Goal: Find specific page/section: Find specific page/section

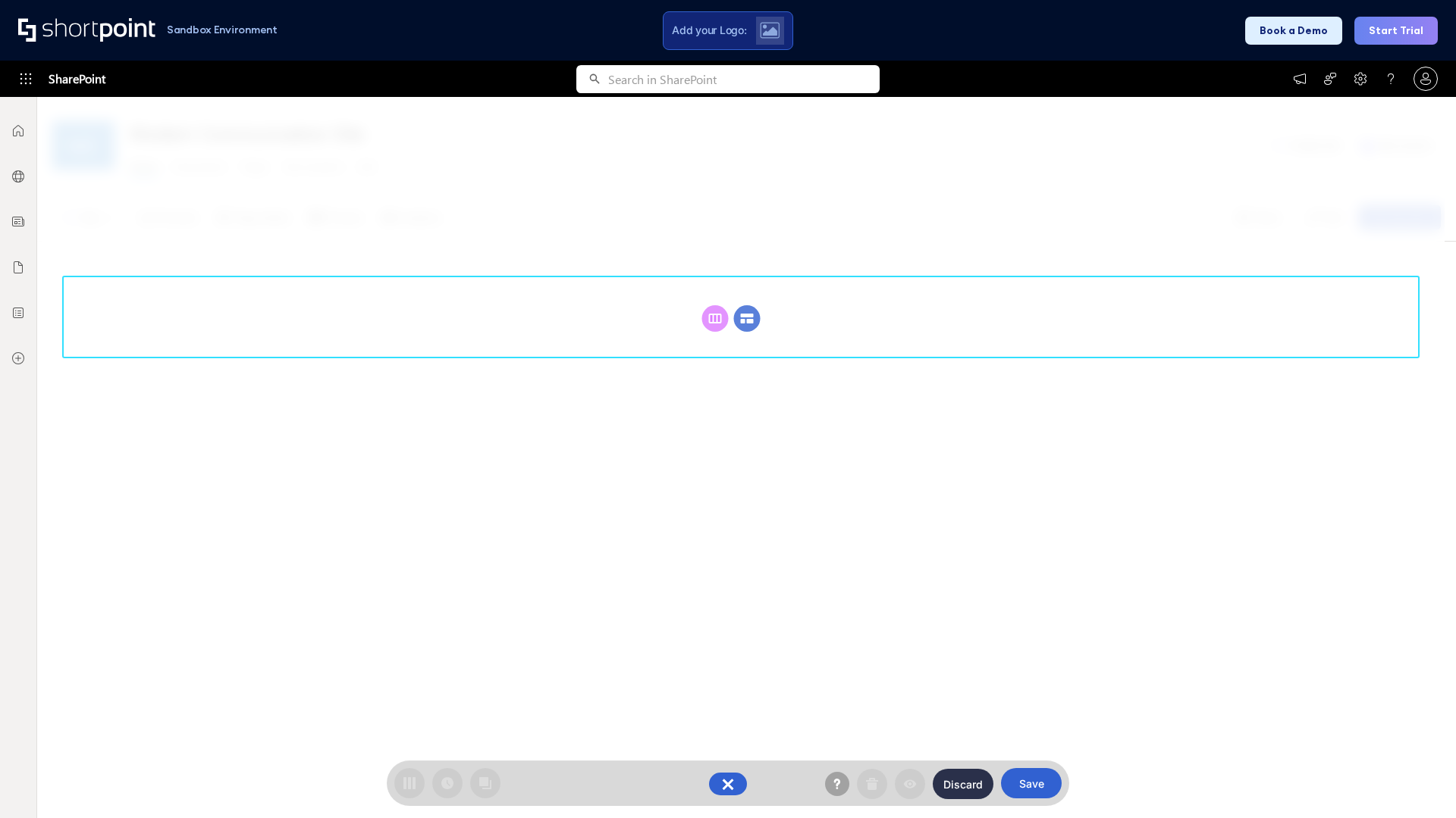
click at [747, 318] on circle at bounding box center [747, 318] width 26 height 26
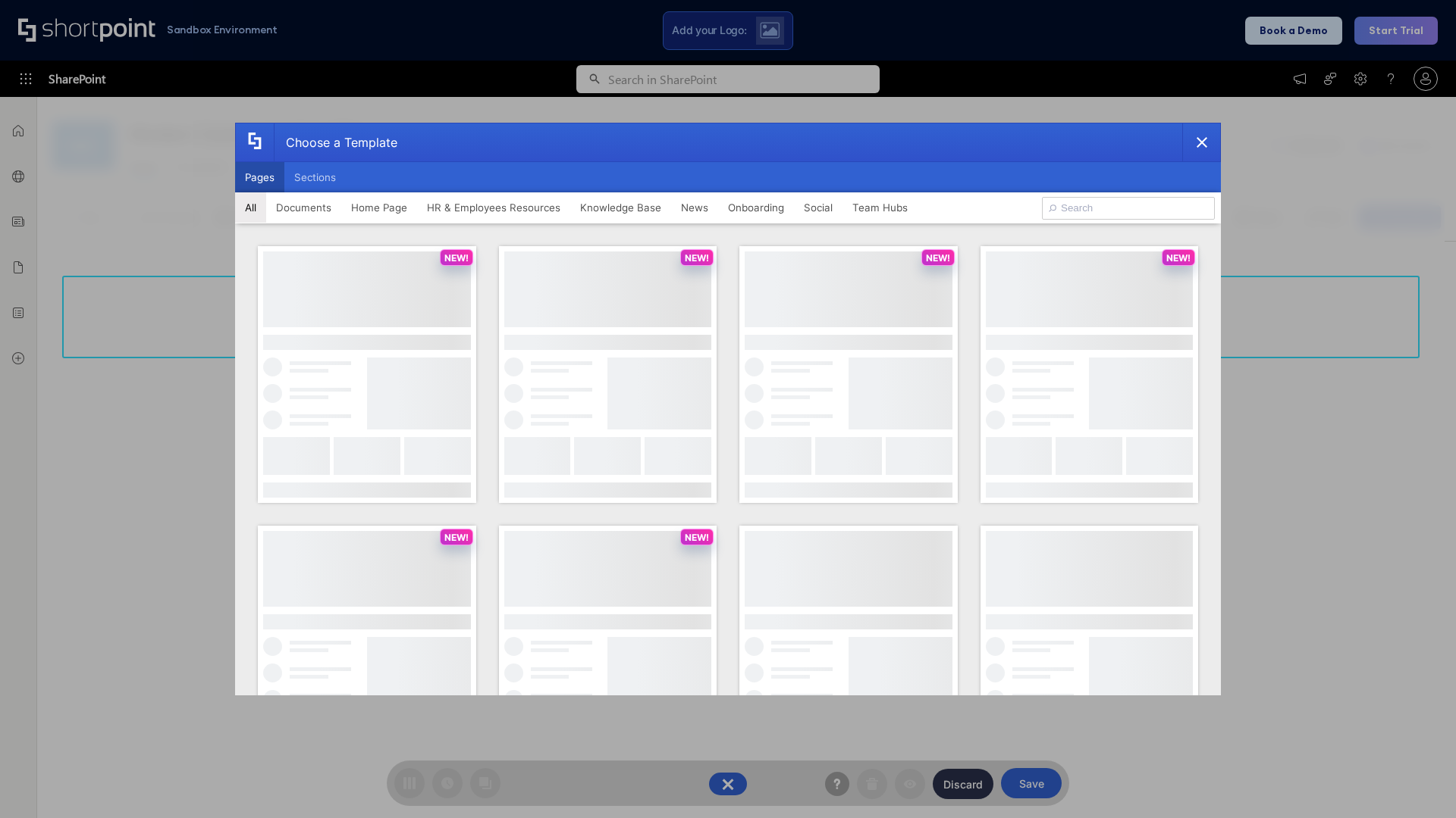
click at [259, 178] on button "Pages" at bounding box center [260, 177] width 49 height 30
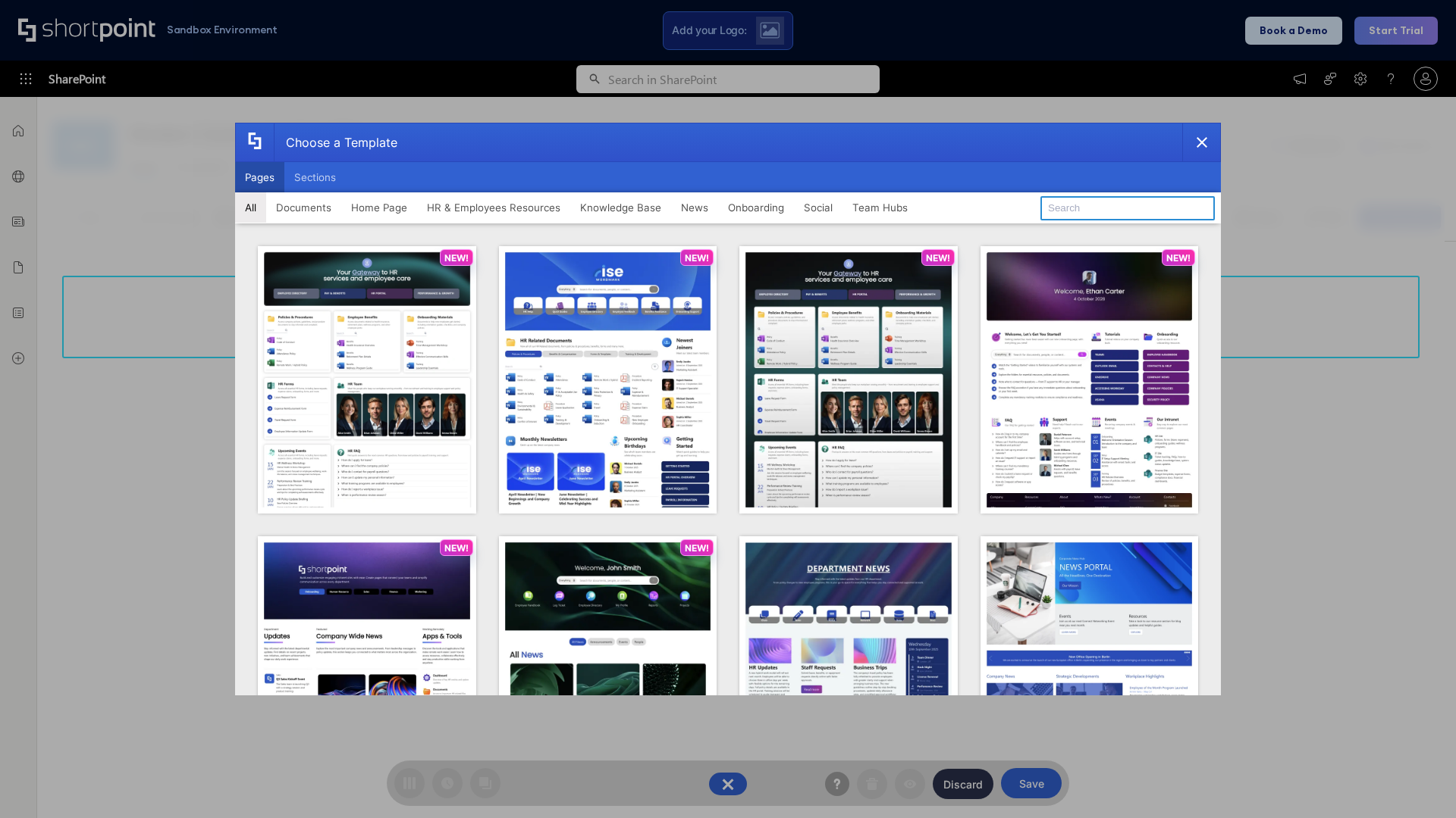
type input "Social Layout 1"
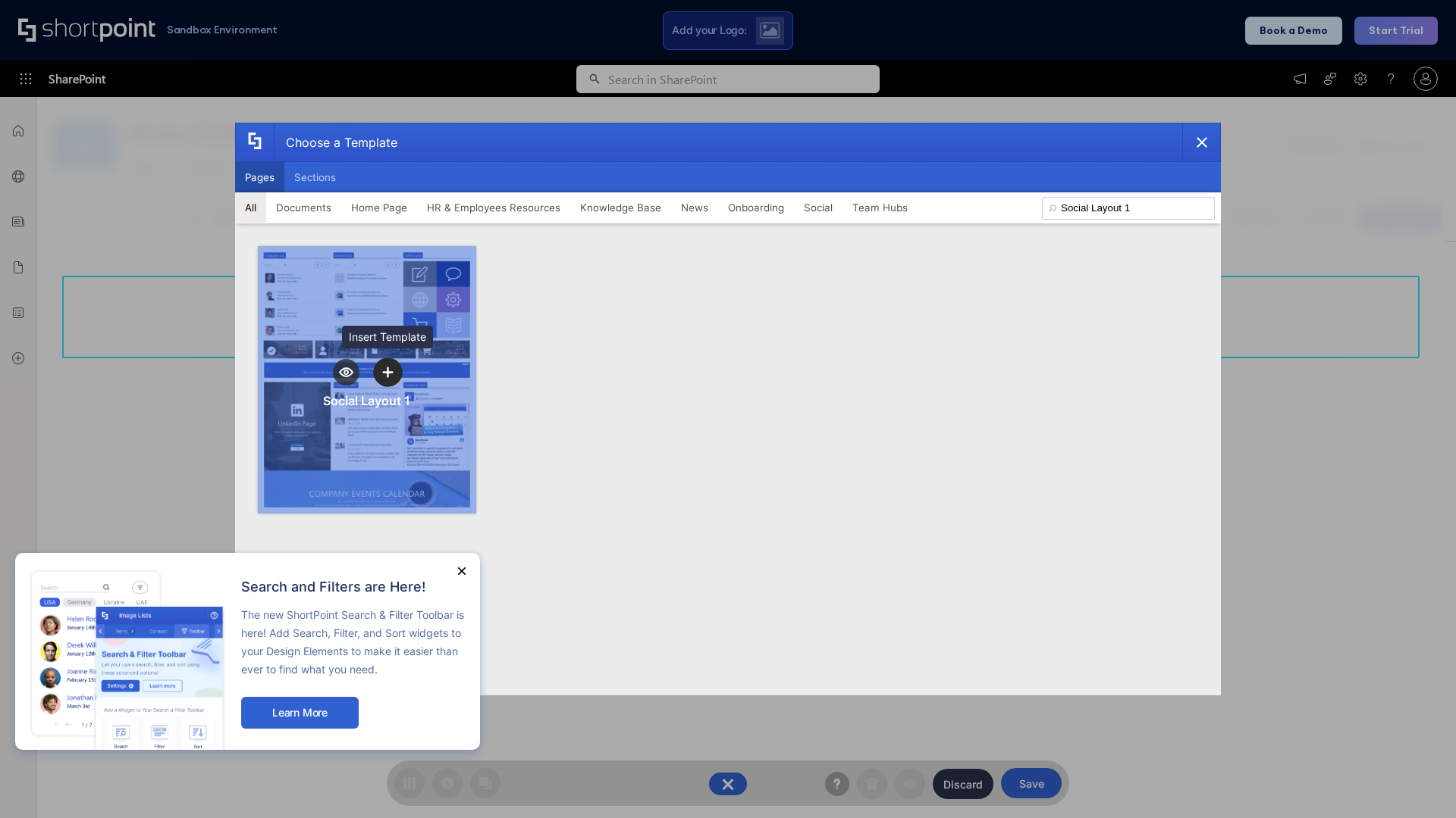
click at [387, 372] on icon "template selector" at bounding box center [387, 372] width 11 height 11
